Goal: Task Accomplishment & Management: Understand process/instructions

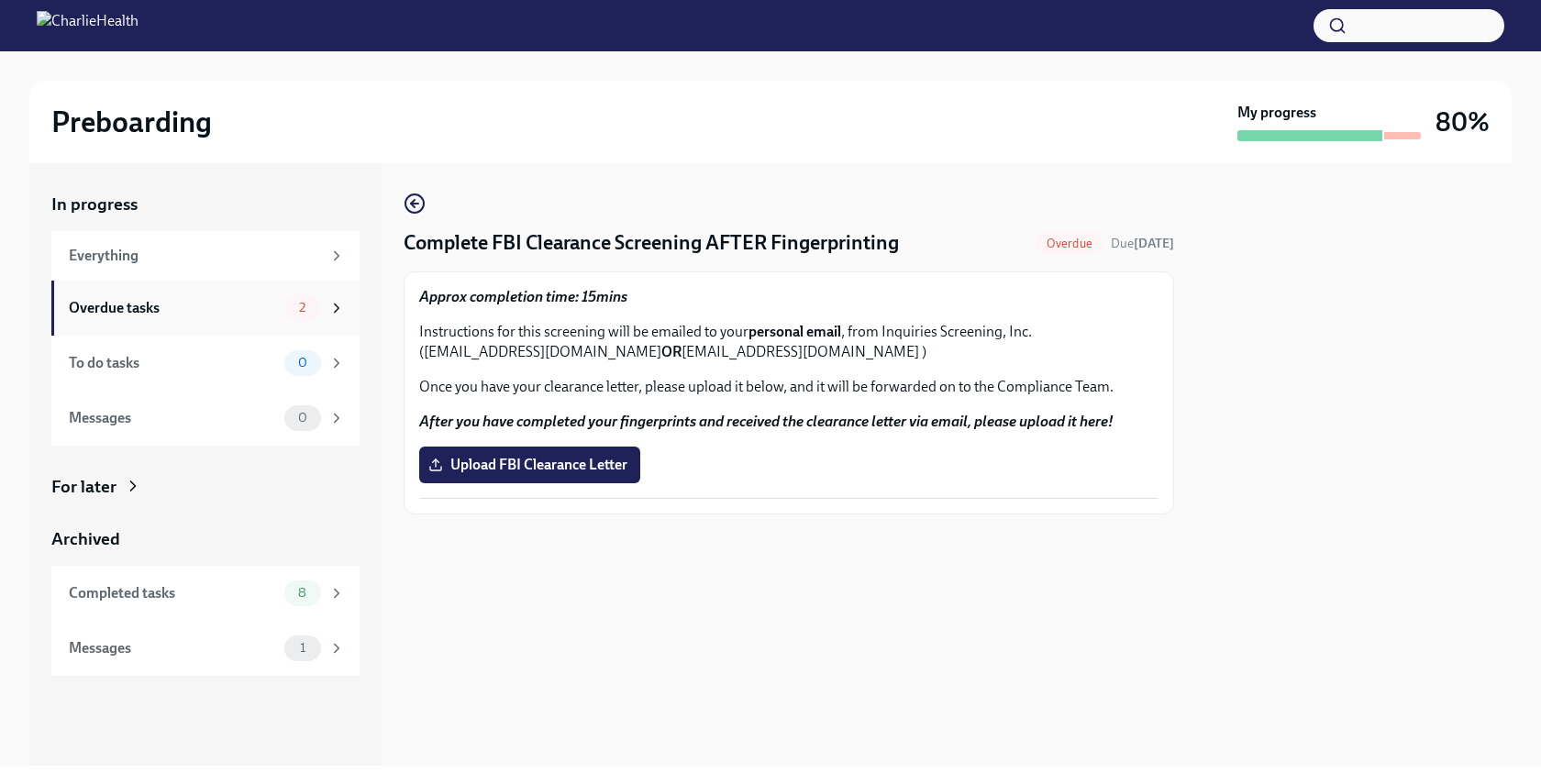
click at [220, 306] on div "Overdue tasks" at bounding box center [173, 308] width 208 height 20
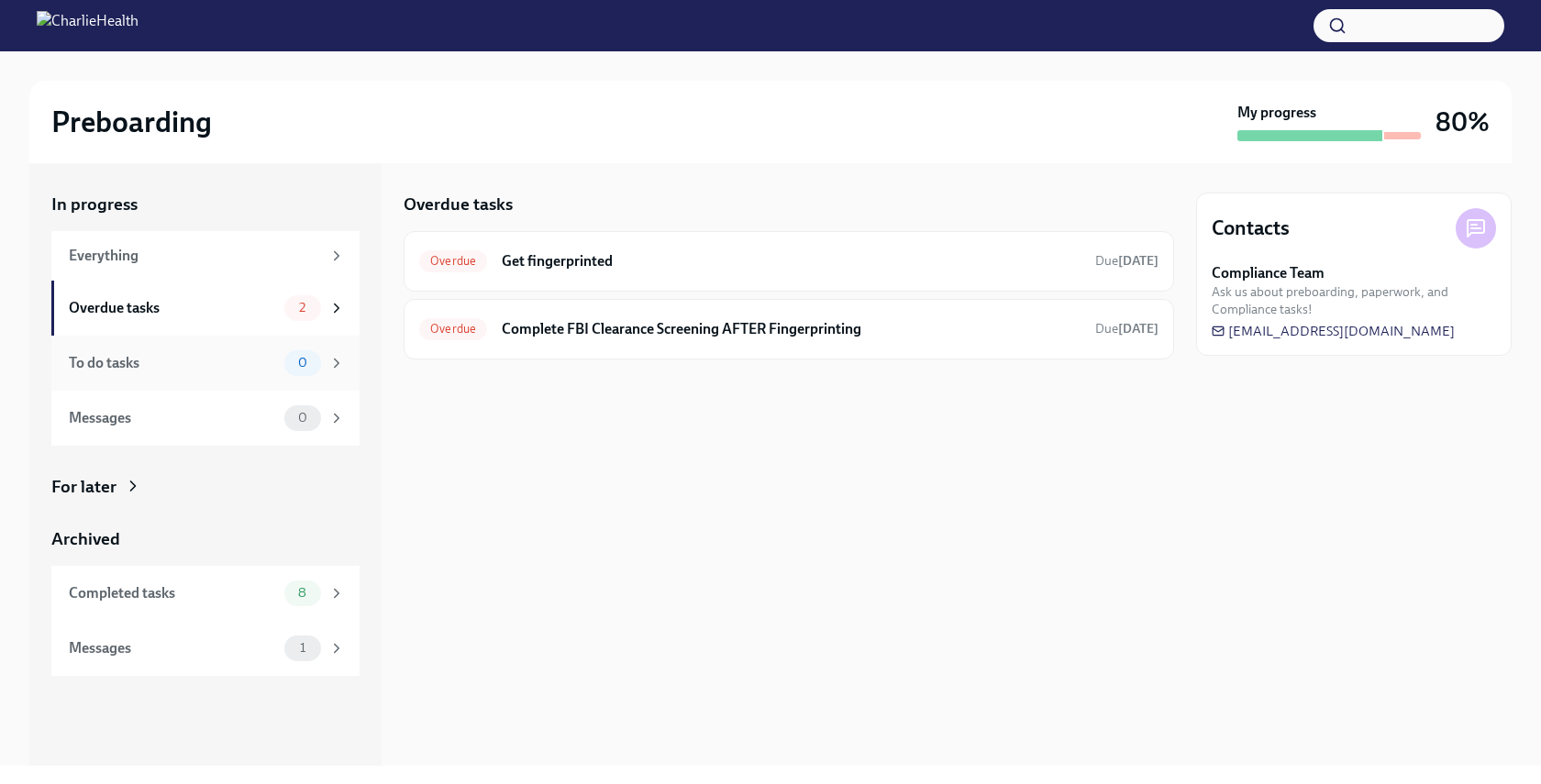
click at [288, 366] on span "0" at bounding box center [303, 362] width 31 height 14
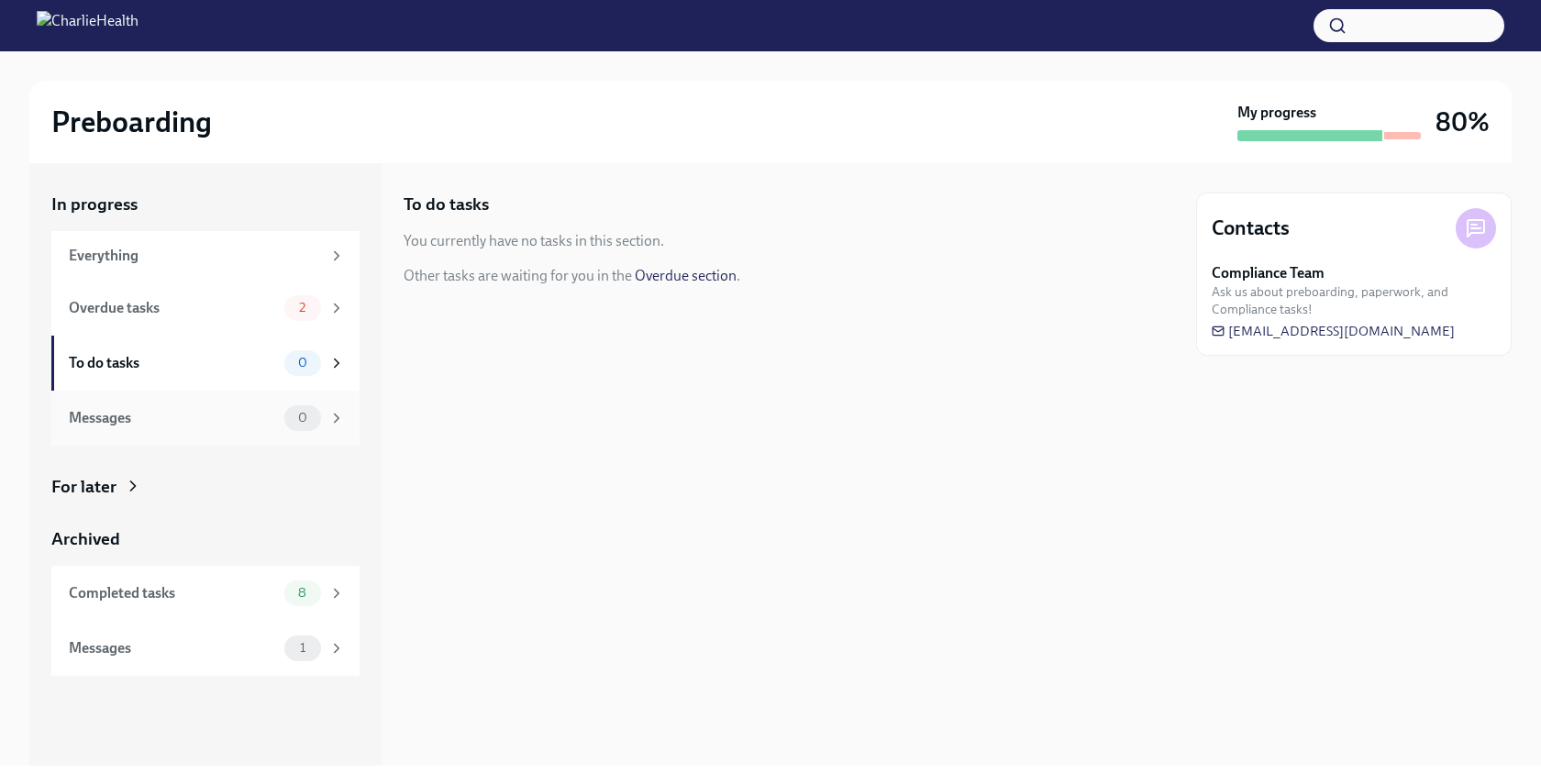
click at [281, 424] on div "Messages 0" at bounding box center [207, 418] width 276 height 25
click at [238, 607] on div "Completed tasks 8" at bounding box center [206, 593] width 308 height 55
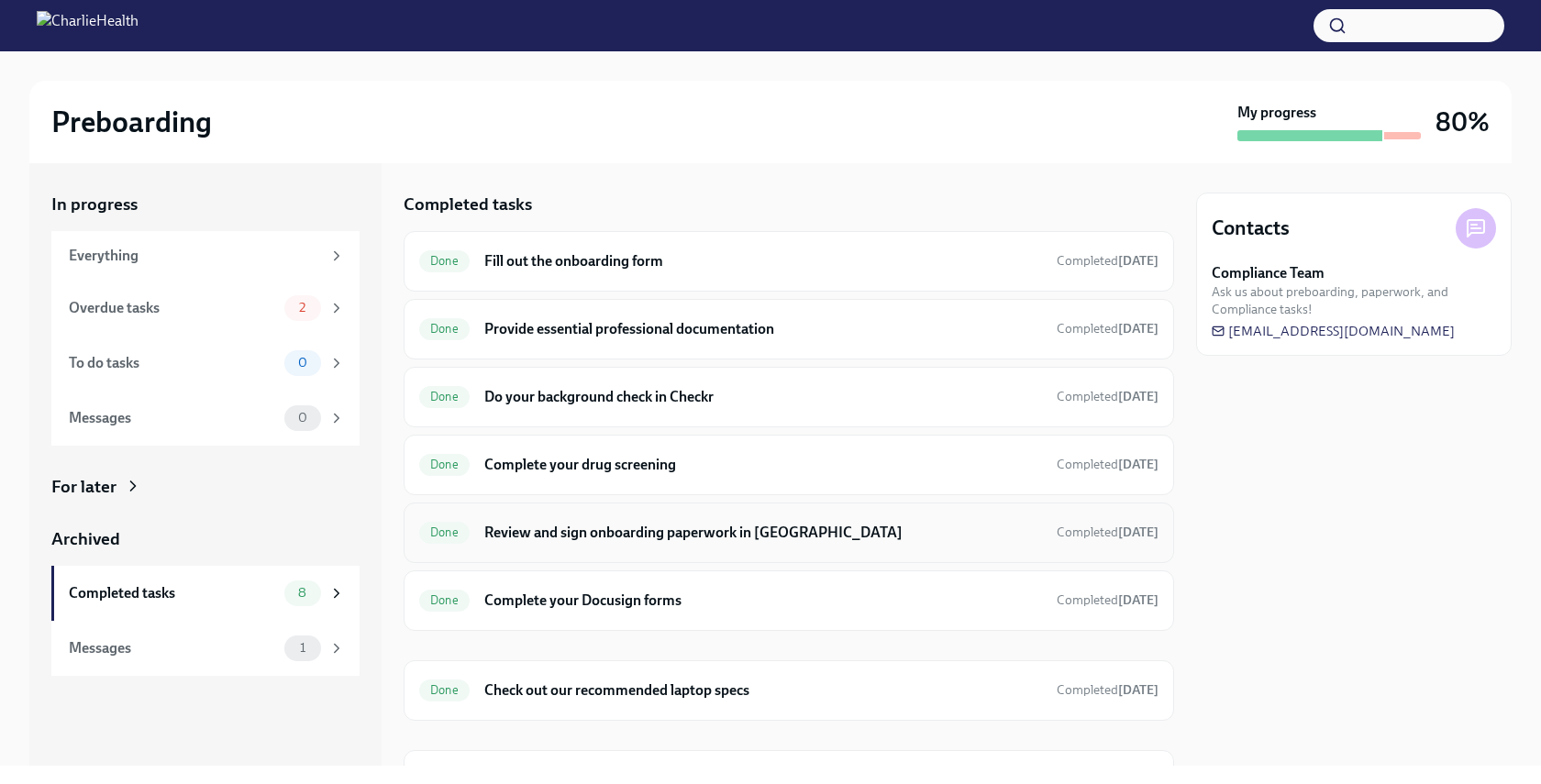
scroll to position [102, 0]
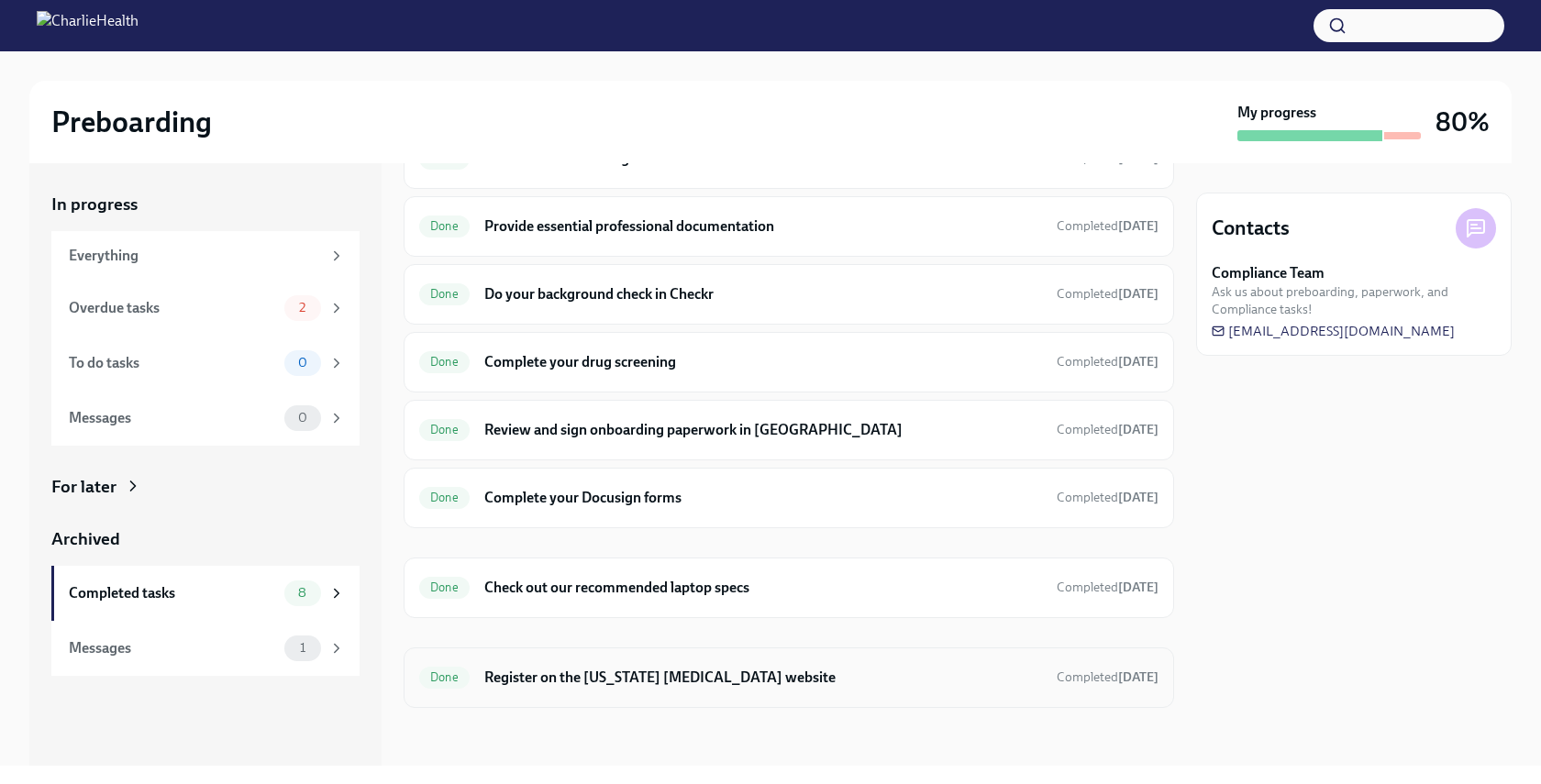
click at [822, 668] on h6 "Register on the [US_STATE] [MEDICAL_DATA] website" at bounding box center [763, 677] width 557 height 20
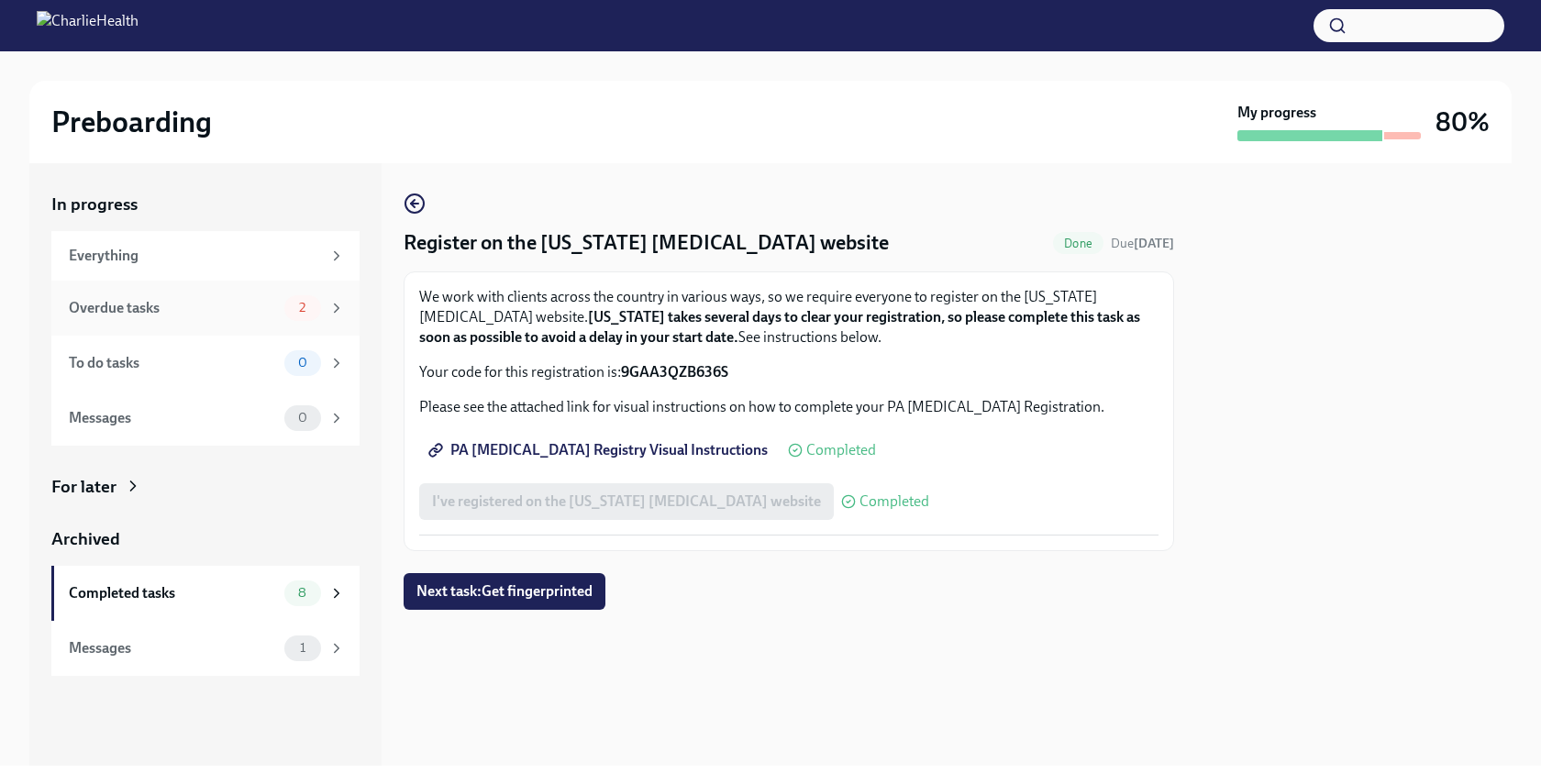
click at [271, 300] on div "Overdue tasks" at bounding box center [173, 308] width 208 height 20
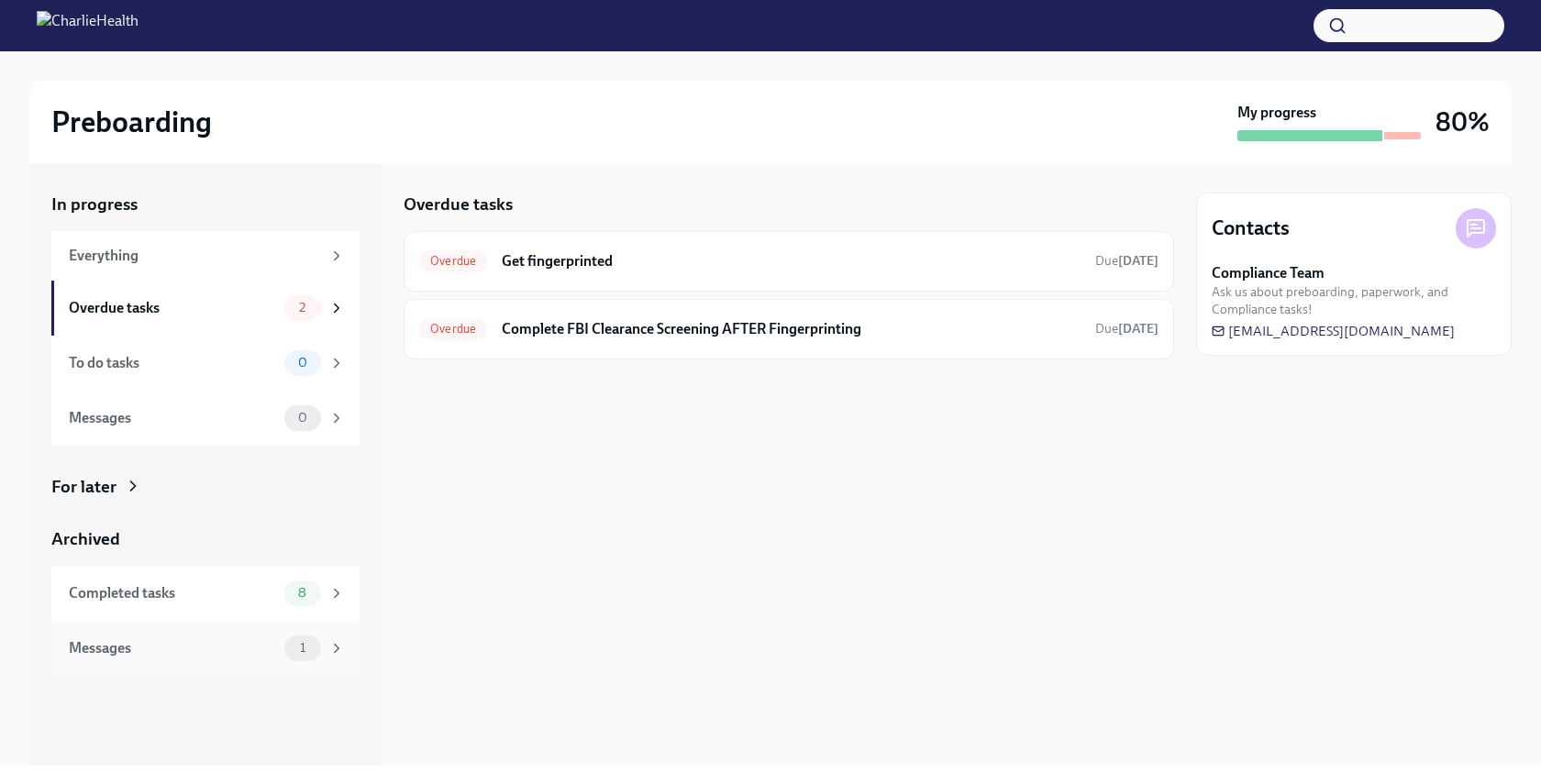
click at [344, 651] on icon at bounding box center [336, 648] width 17 height 17
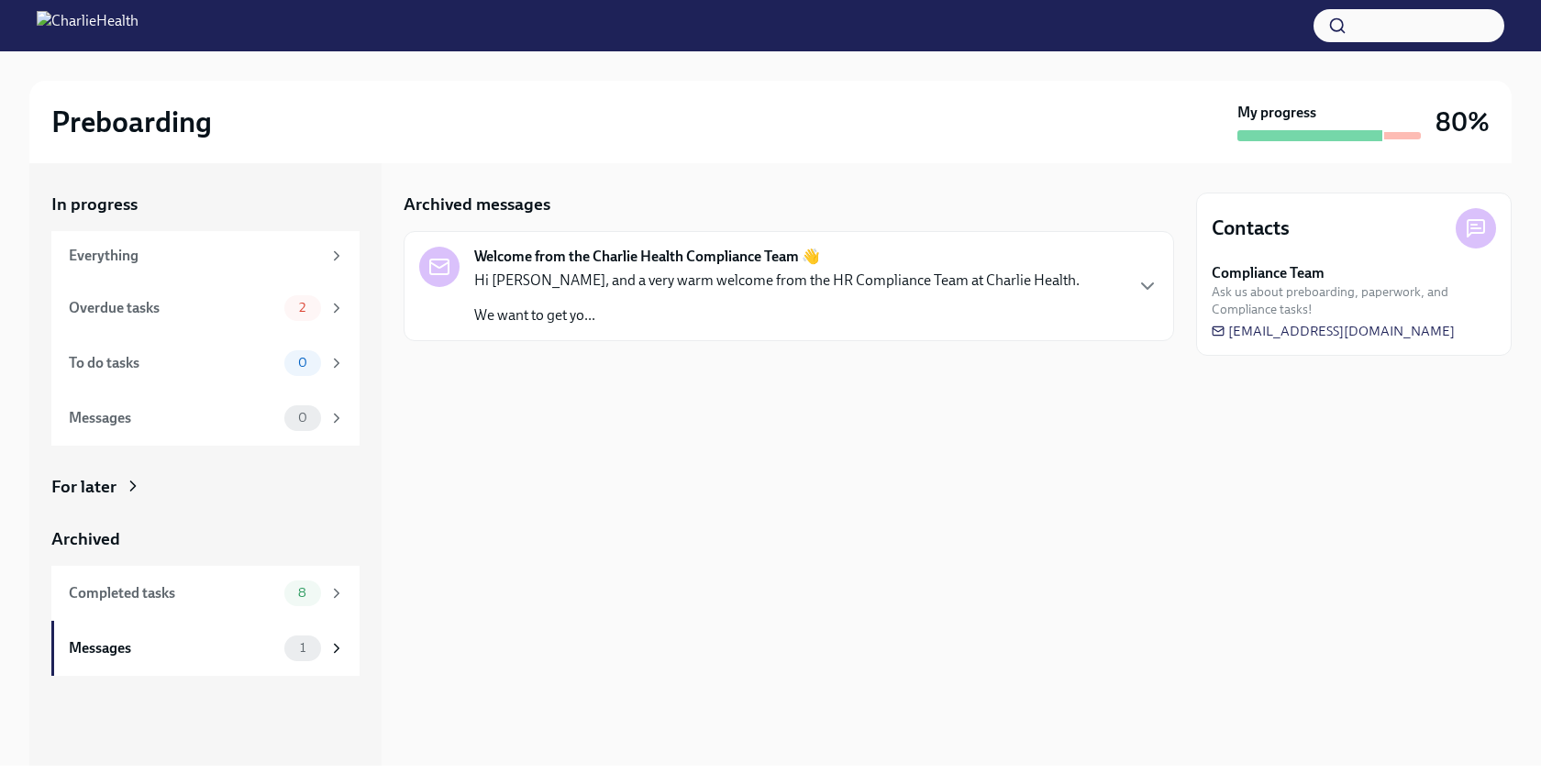
click at [682, 320] on p "We want to get yo..." at bounding box center [776, 316] width 605 height 20
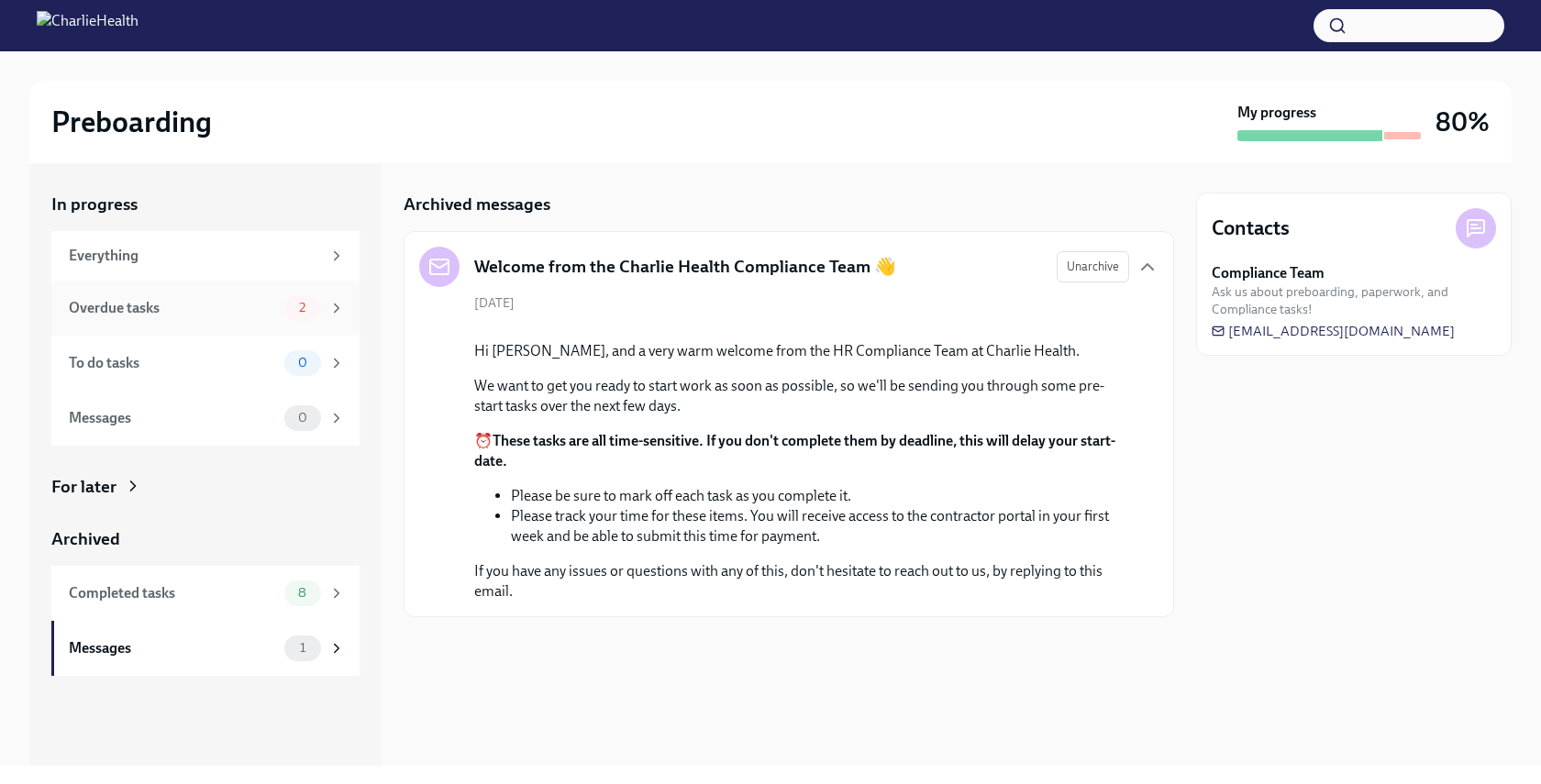
click at [264, 311] on div "Overdue tasks" at bounding box center [173, 308] width 208 height 20
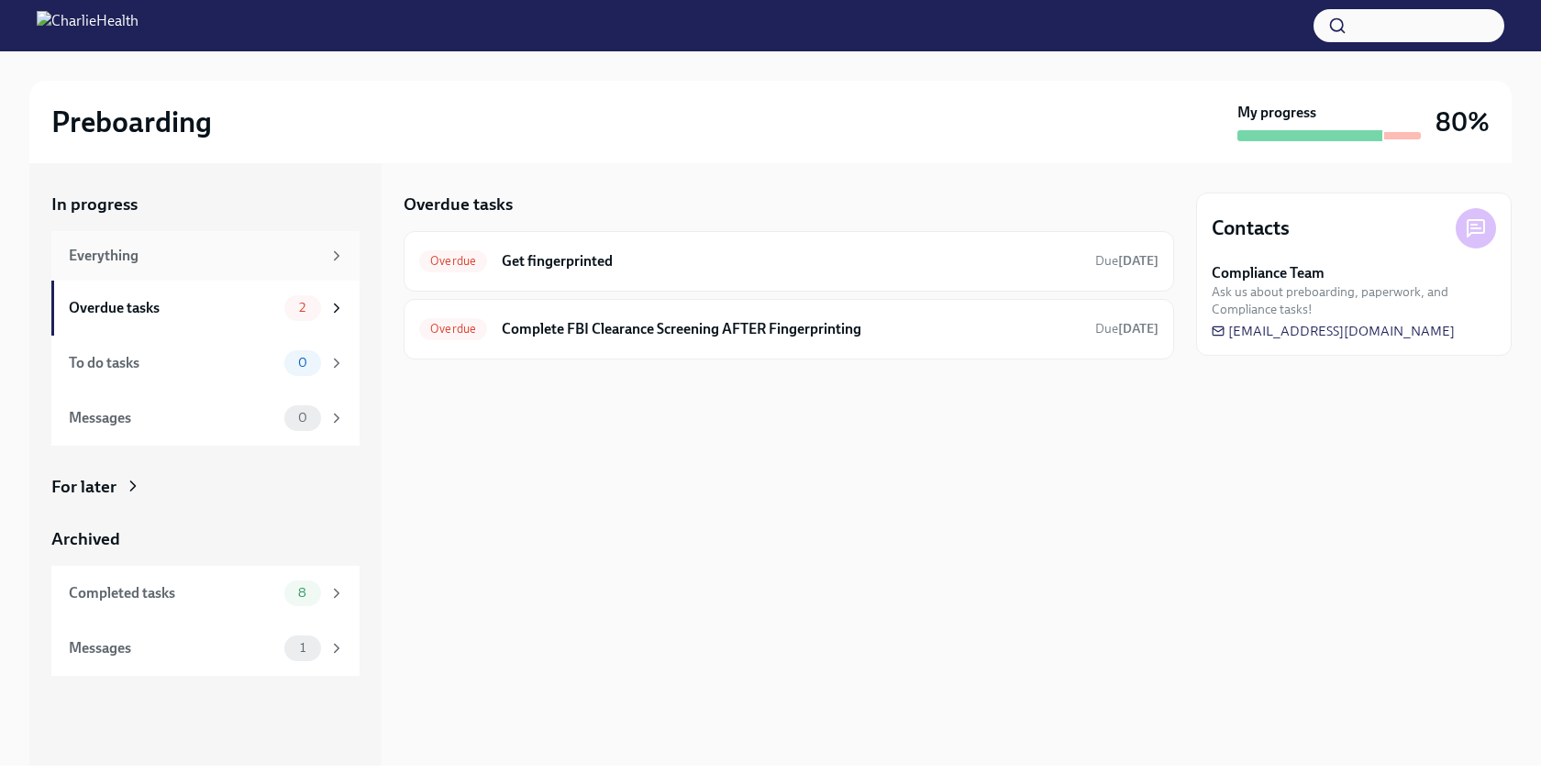
click at [260, 272] on div "Everything" at bounding box center [206, 255] width 308 height 50
